Goal: Transaction & Acquisition: Purchase product/service

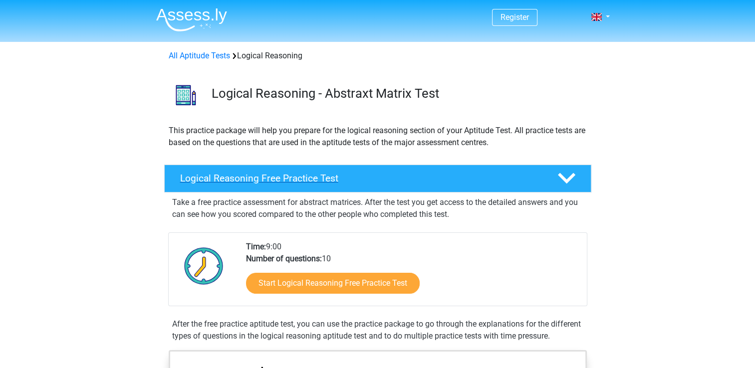
click at [291, 181] on h4 "Logical Reasoning Free Practice Test" at bounding box center [360, 178] width 361 height 11
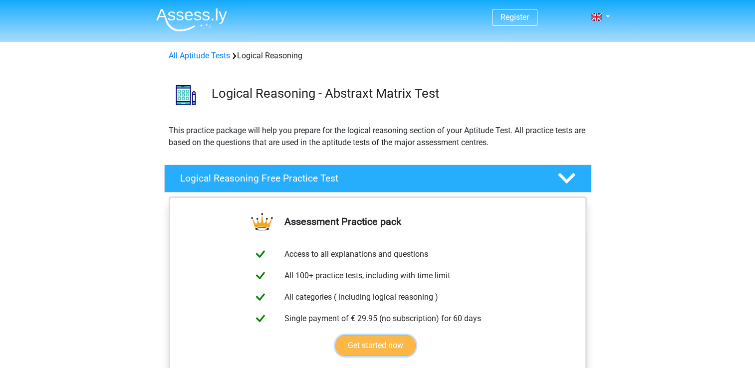
click at [375, 349] on link "Get started now" at bounding box center [375, 345] width 80 height 21
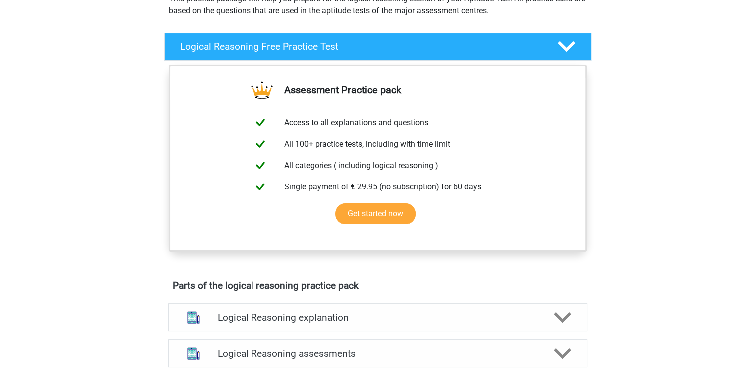
scroll to position [152, 0]
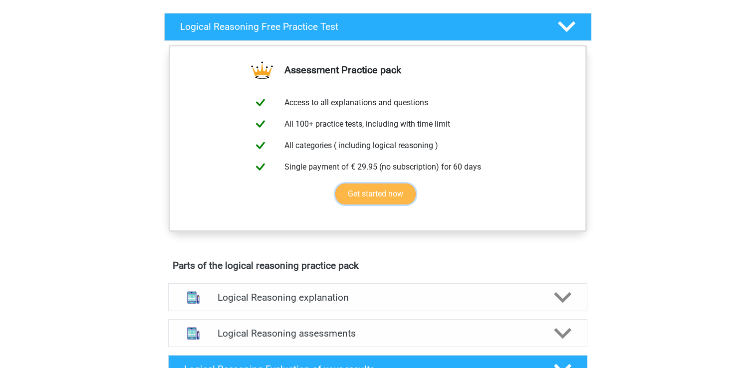
click at [392, 185] on link "Get started now" at bounding box center [375, 194] width 80 height 21
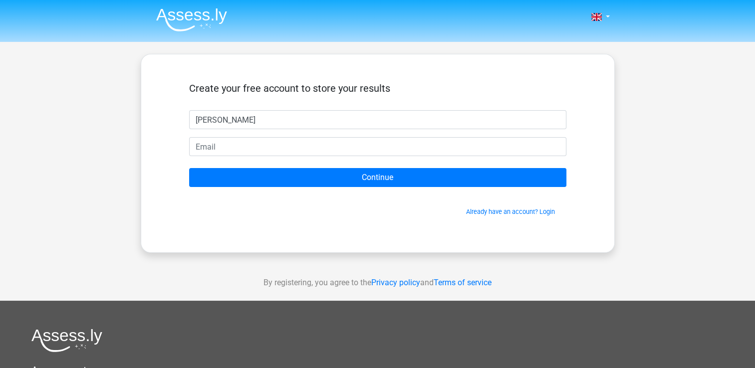
type input "[PERSON_NAME]"
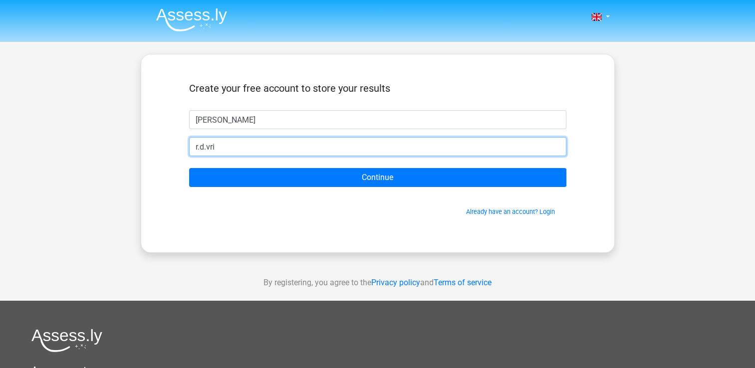
type input "[PERSON_NAME][EMAIL_ADDRESS][DOMAIN_NAME]"
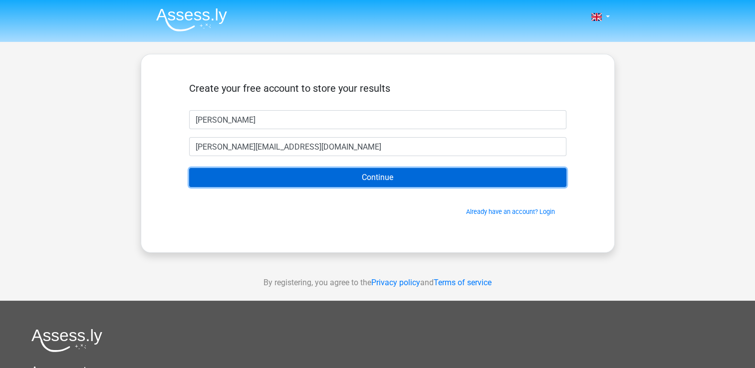
click at [328, 173] on input "Continue" at bounding box center [377, 177] width 377 height 19
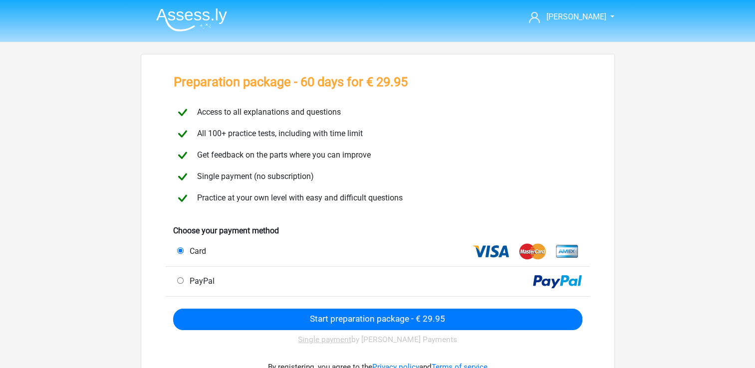
click at [181, 281] on input "PayPal" at bounding box center [180, 280] width 6 height 6
radio input "true"
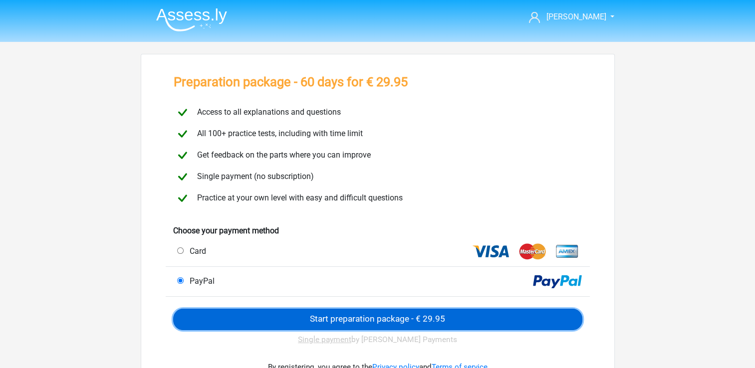
click at [281, 312] on input "Start preparation package - € 29.95" at bounding box center [377, 319] width 409 height 21
